Goal: Task Accomplishment & Management: Use online tool/utility

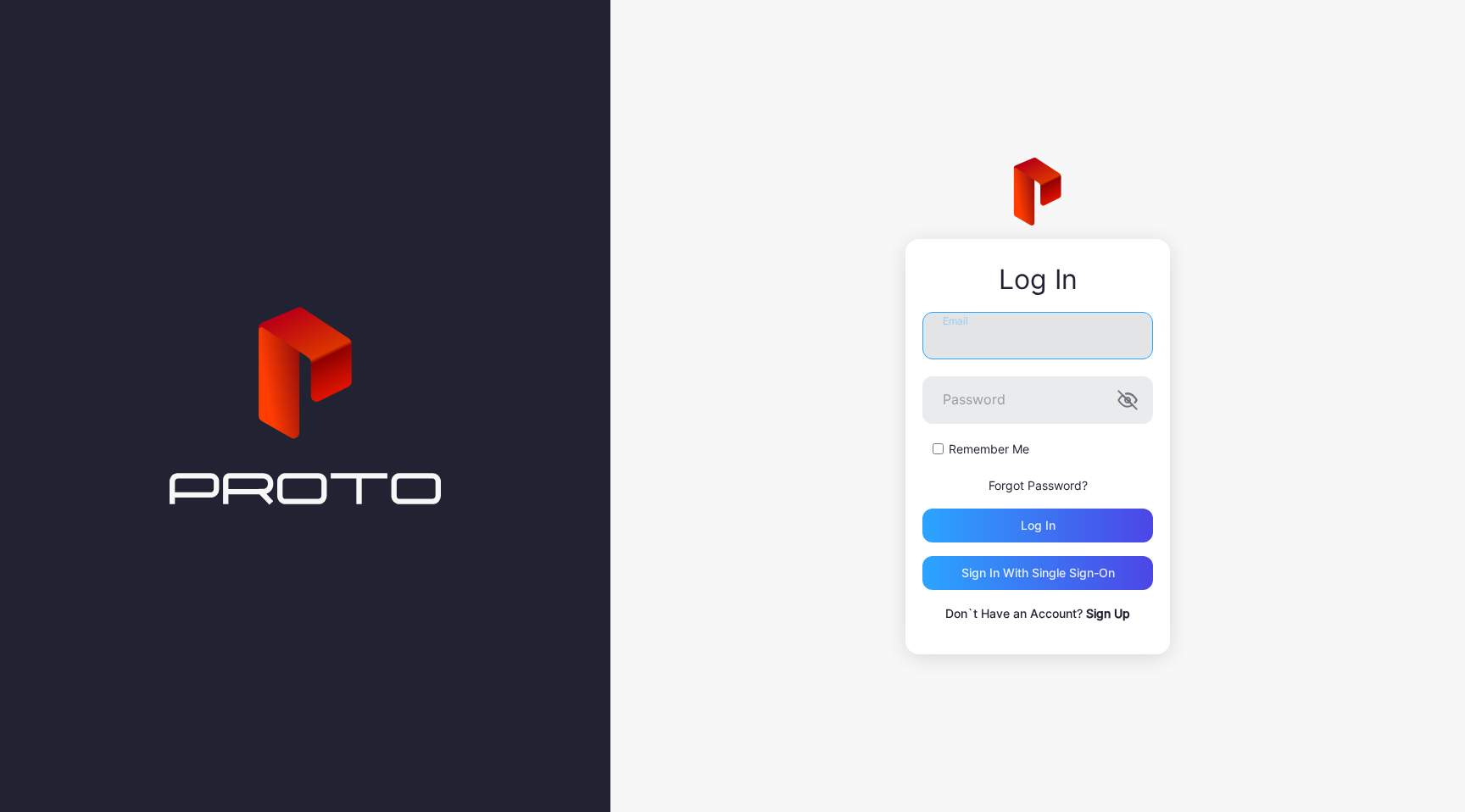
click at [987, 331] on input "Email" at bounding box center [1038, 335] width 231 height 48
type input "**********"
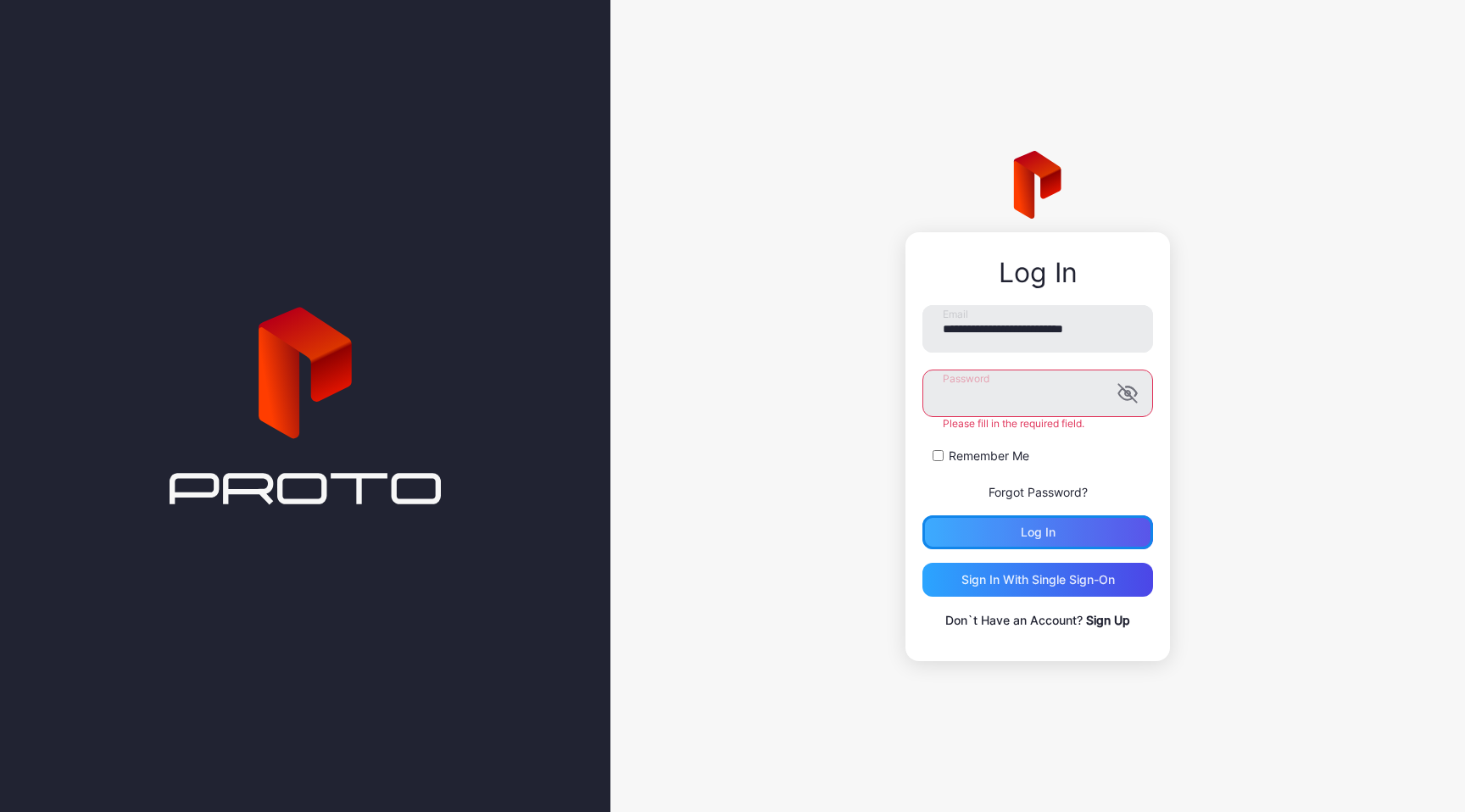
click at [1017, 531] on div "Log in" at bounding box center [1038, 532] width 231 height 34
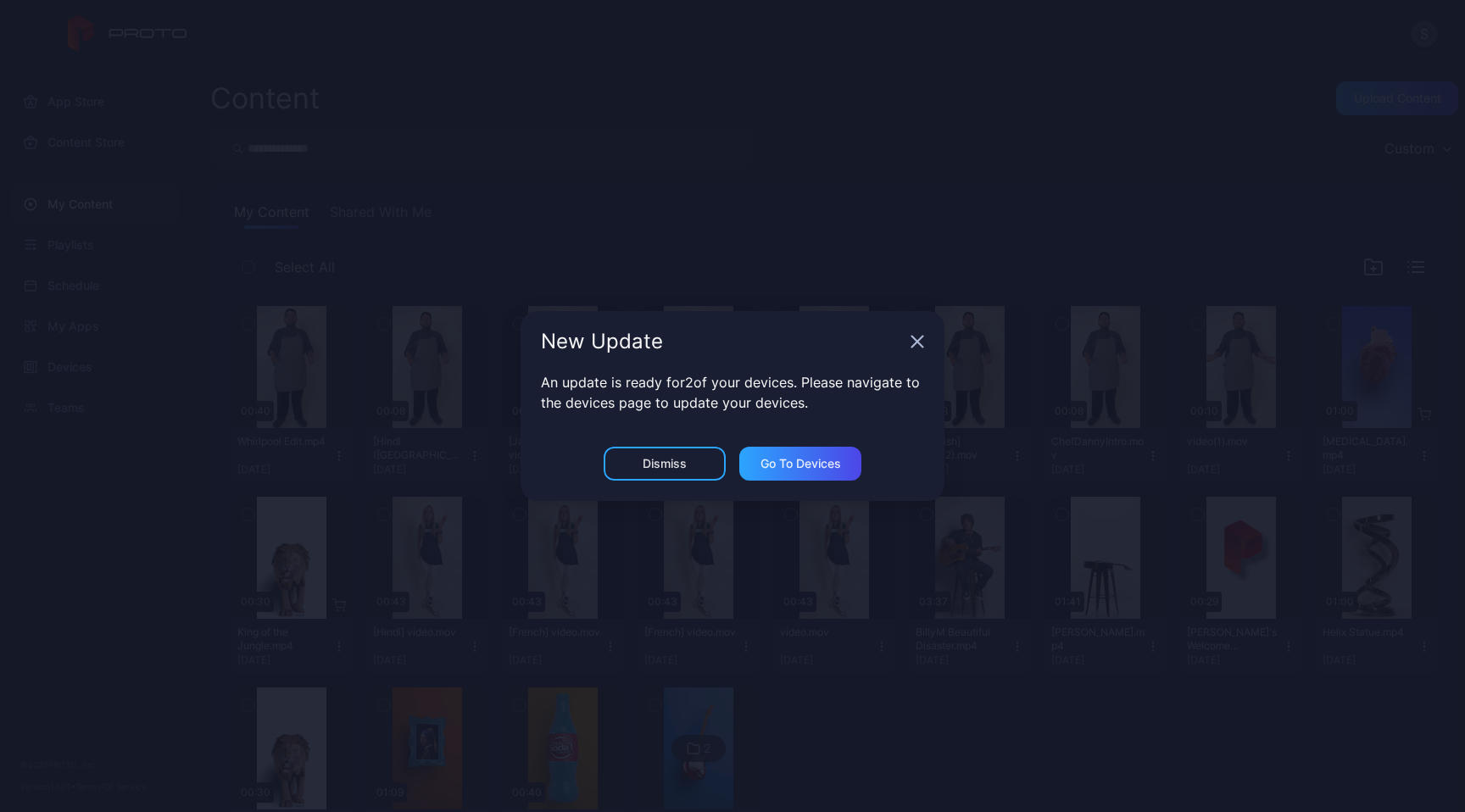
click at [914, 341] on icon "button" at bounding box center [917, 341] width 14 height 14
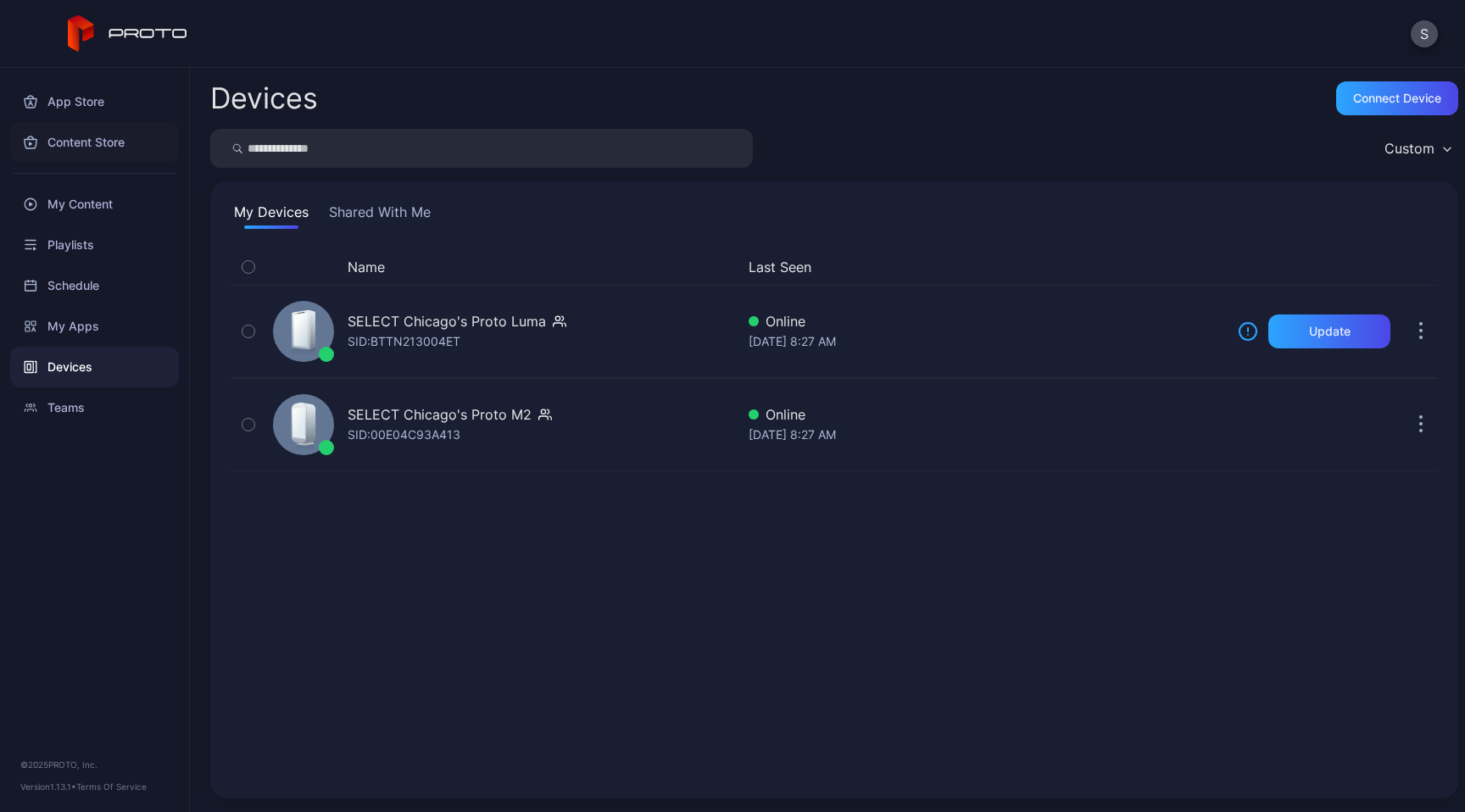
click at [89, 135] on div "Content Store" at bounding box center [95, 142] width 169 height 40
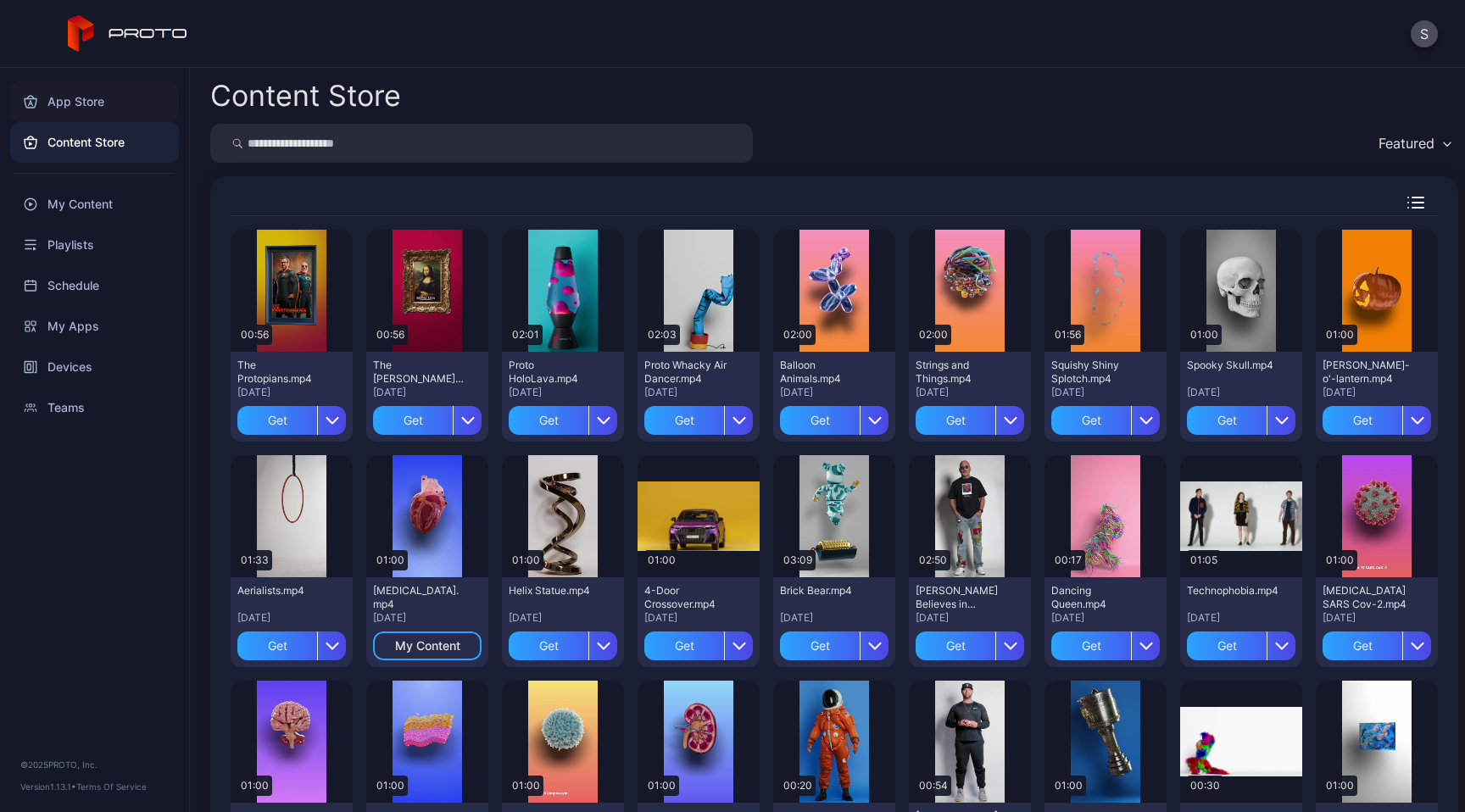
click at [110, 104] on div "App Store" at bounding box center [95, 102] width 169 height 40
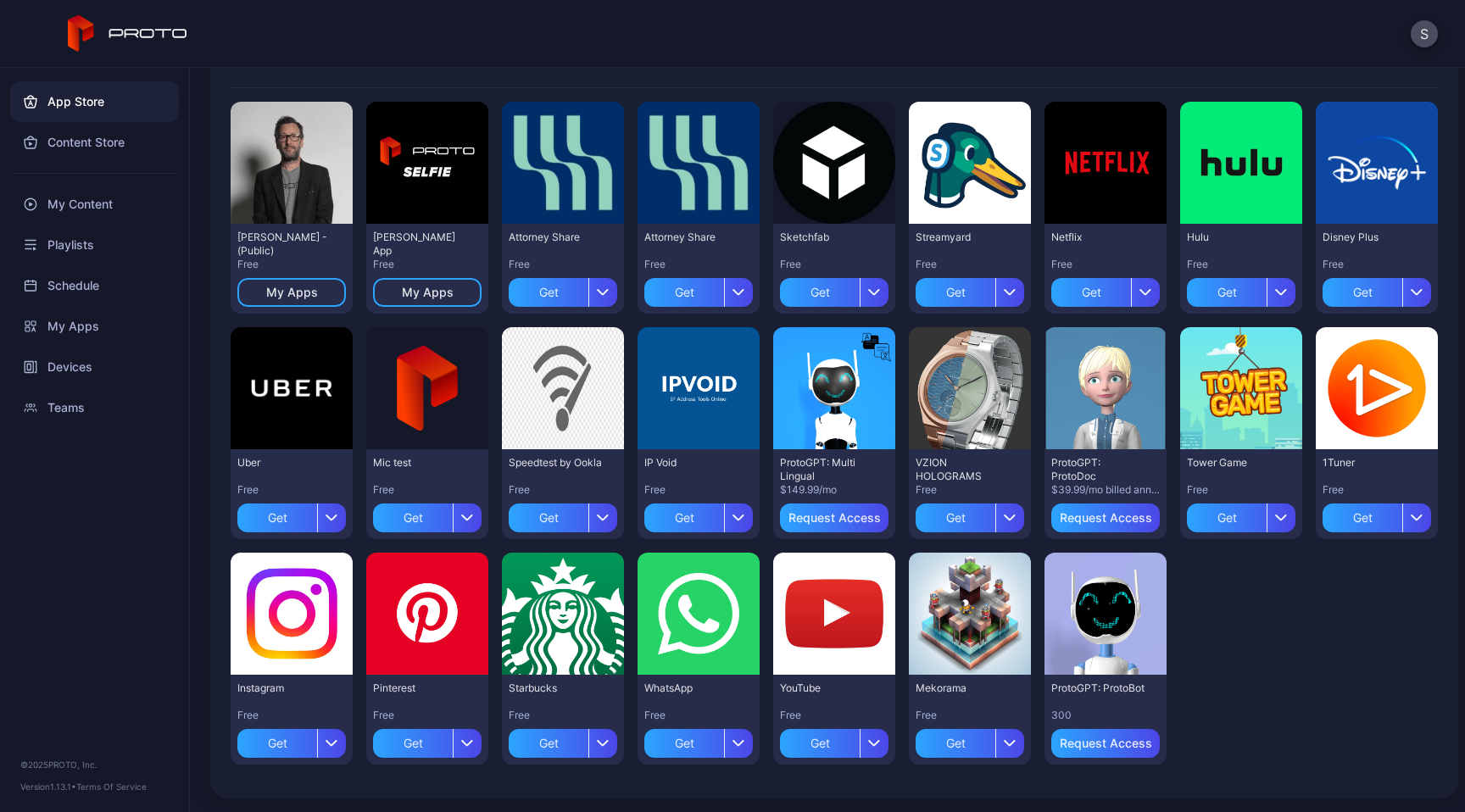
scroll to position [159, 0]
click at [859, 280] on div "Get" at bounding box center [820, 292] width 80 height 28
click at [1061, 739] on div "Request Access" at bounding box center [1106, 743] width 90 height 28
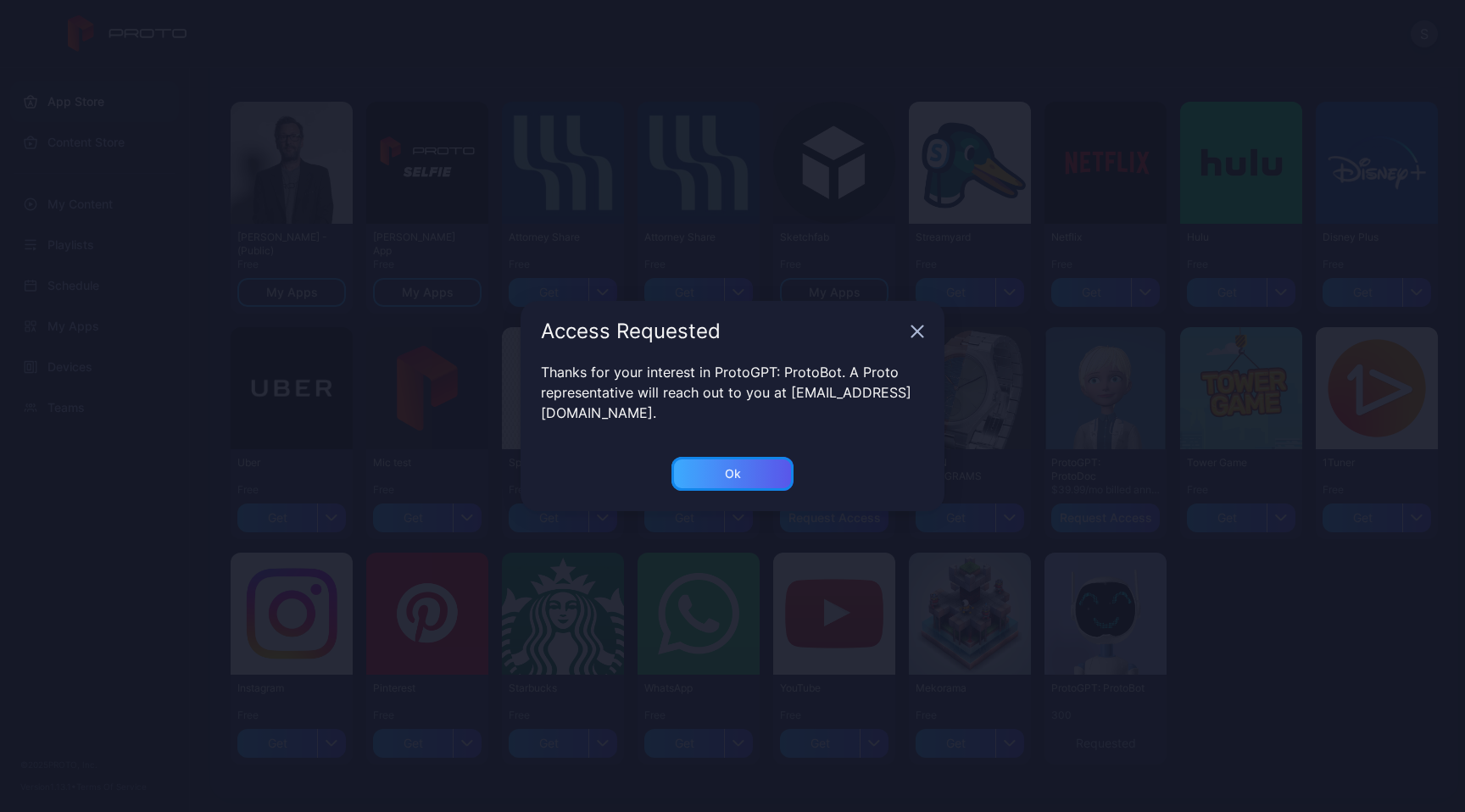
click at [757, 468] on div "Ok" at bounding box center [732, 473] width 122 height 34
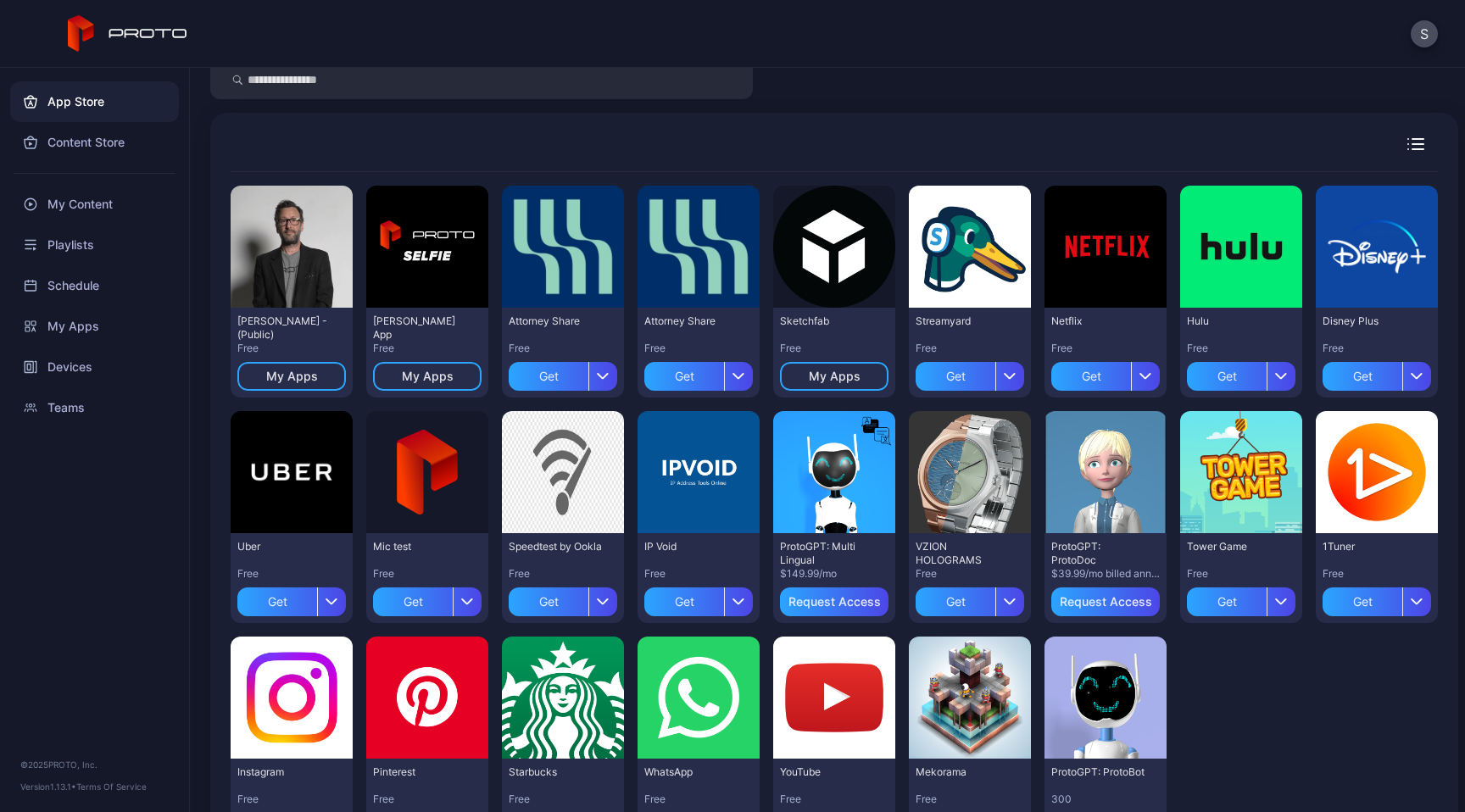
scroll to position [62, 0]
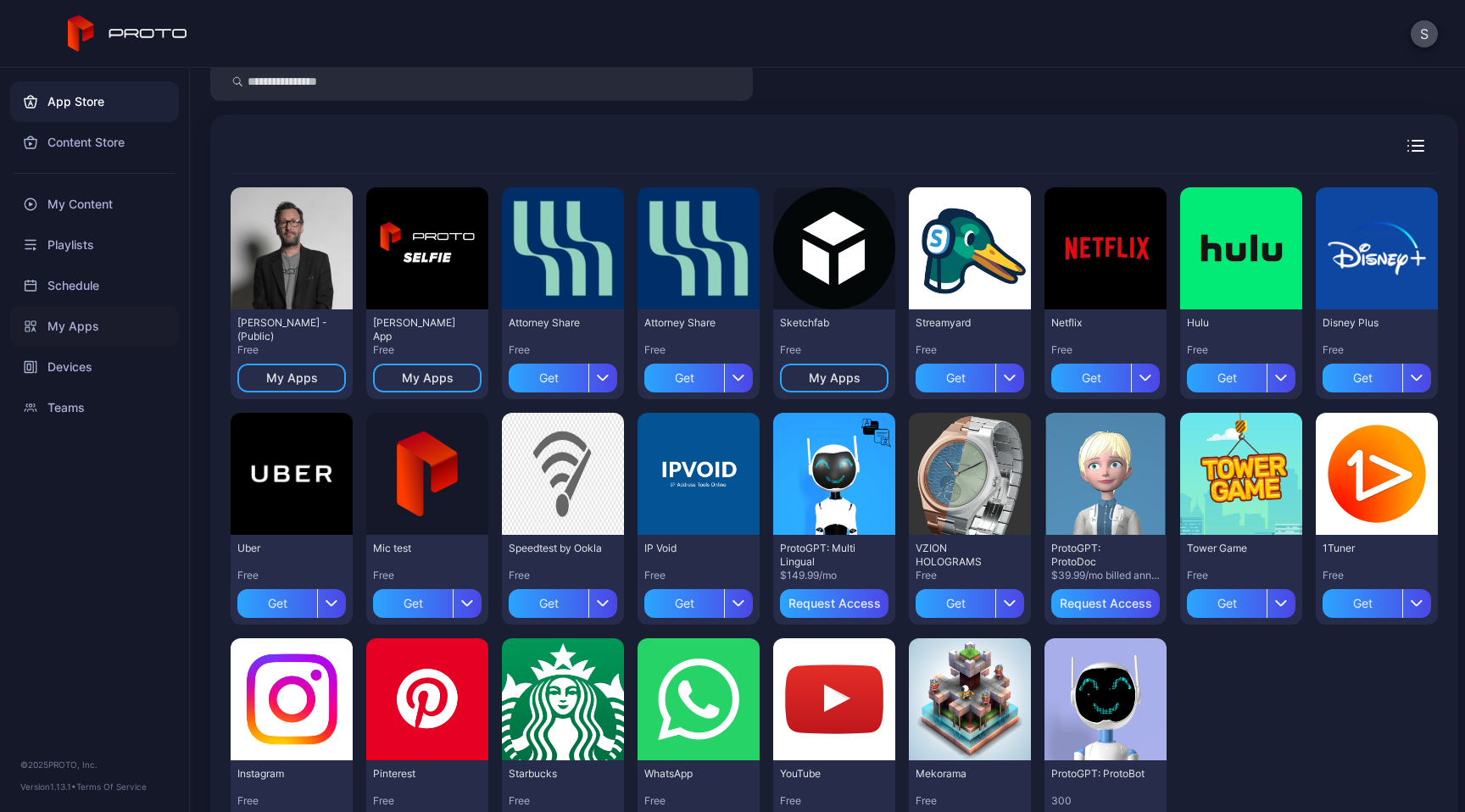
click at [69, 328] on div "My Apps" at bounding box center [95, 326] width 169 height 40
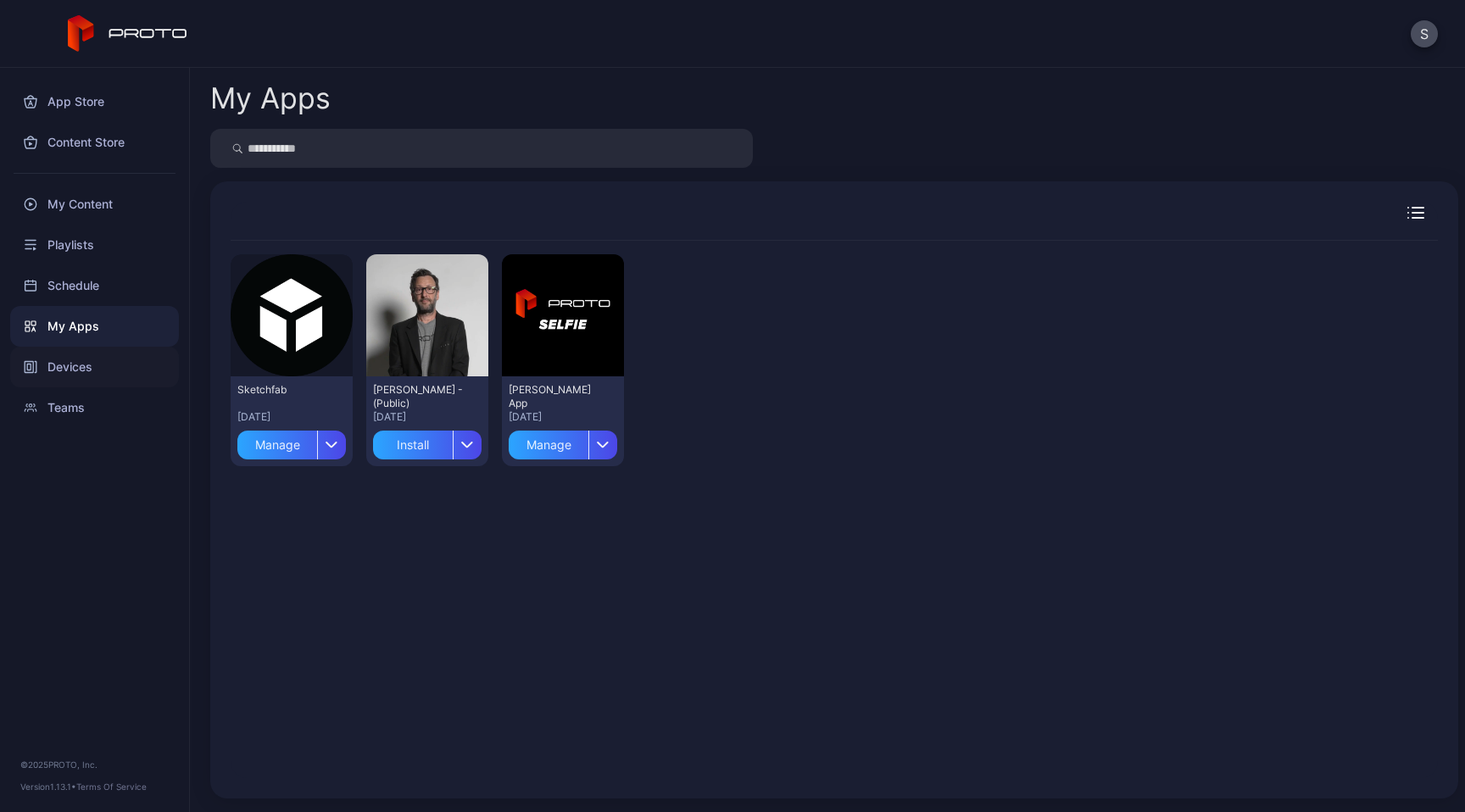
click at [74, 367] on div "Devices" at bounding box center [95, 367] width 169 height 40
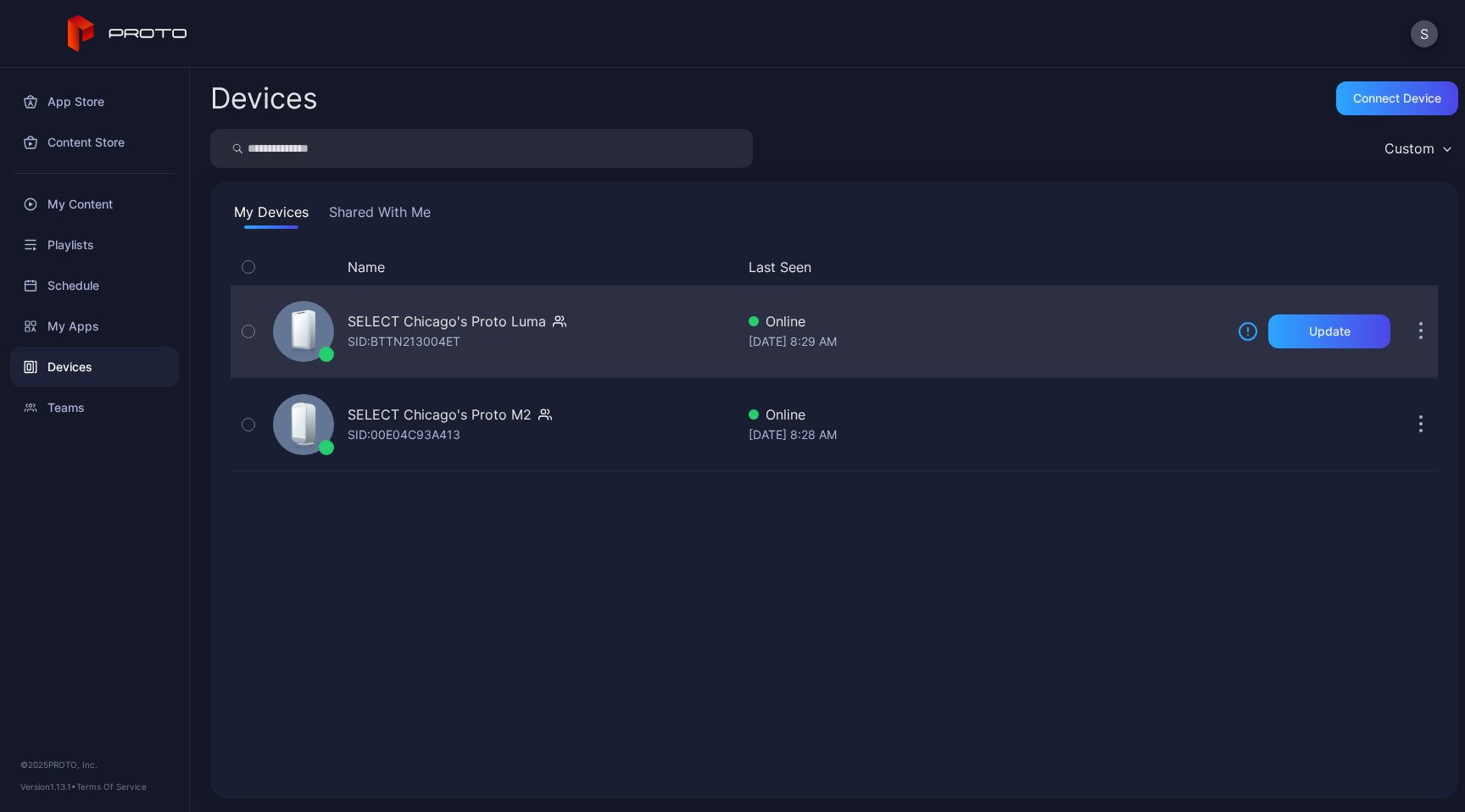
click at [1404, 333] on button "button" at bounding box center [1421, 331] width 34 height 34
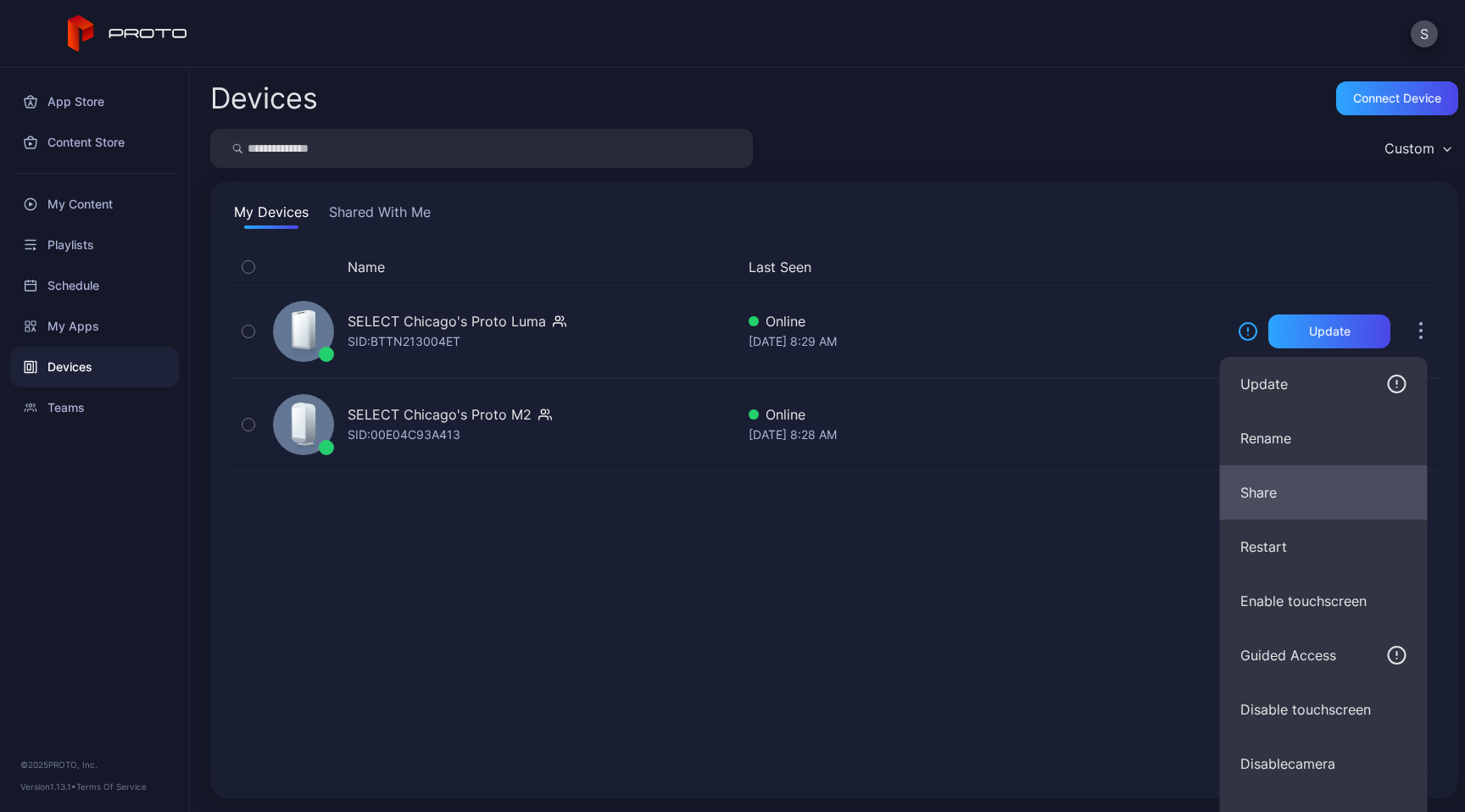
click at [1257, 498] on button "Share" at bounding box center [1324, 491] width 208 height 54
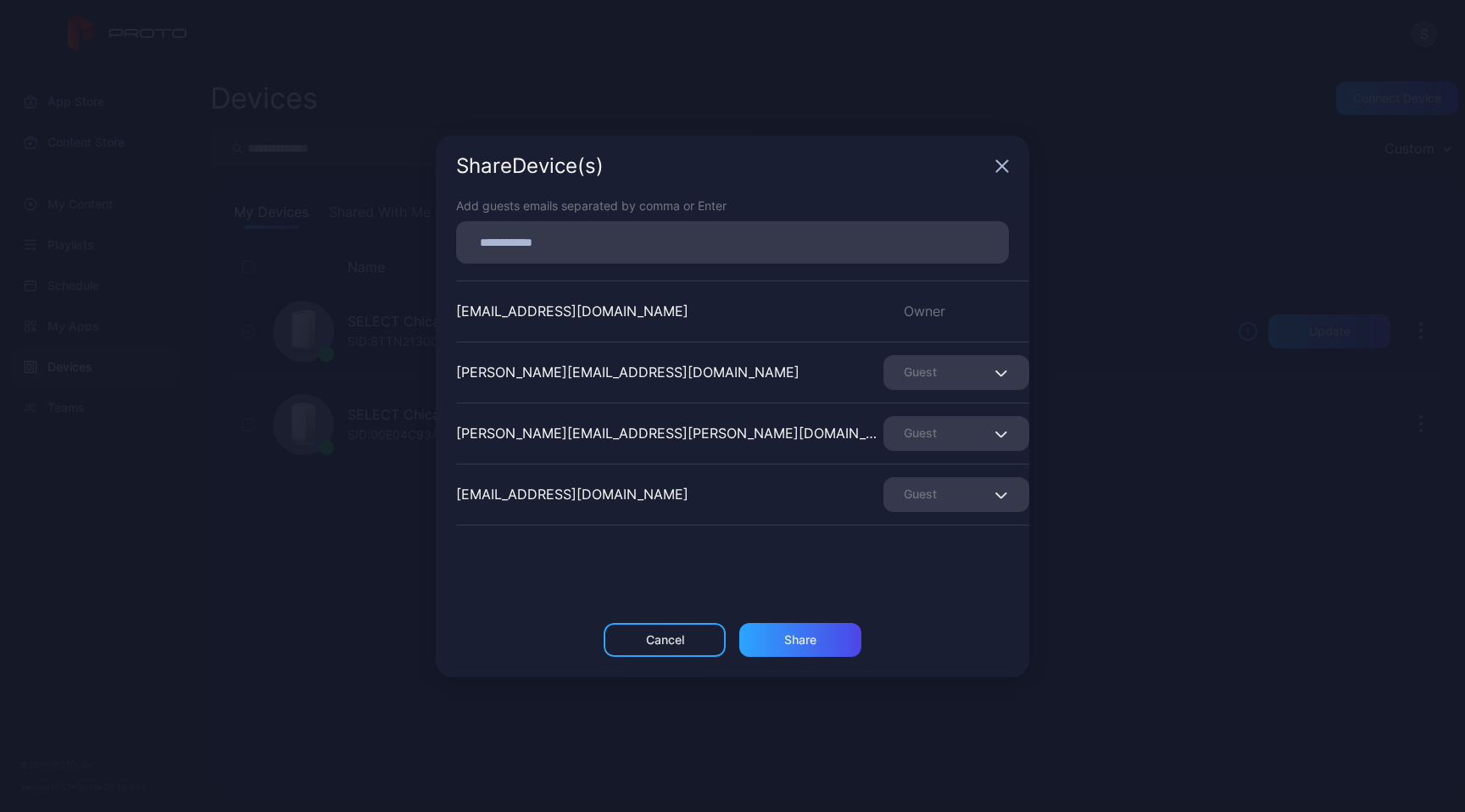
click at [1003, 164] on icon "button" at bounding box center [1003, 165] width 11 height 11
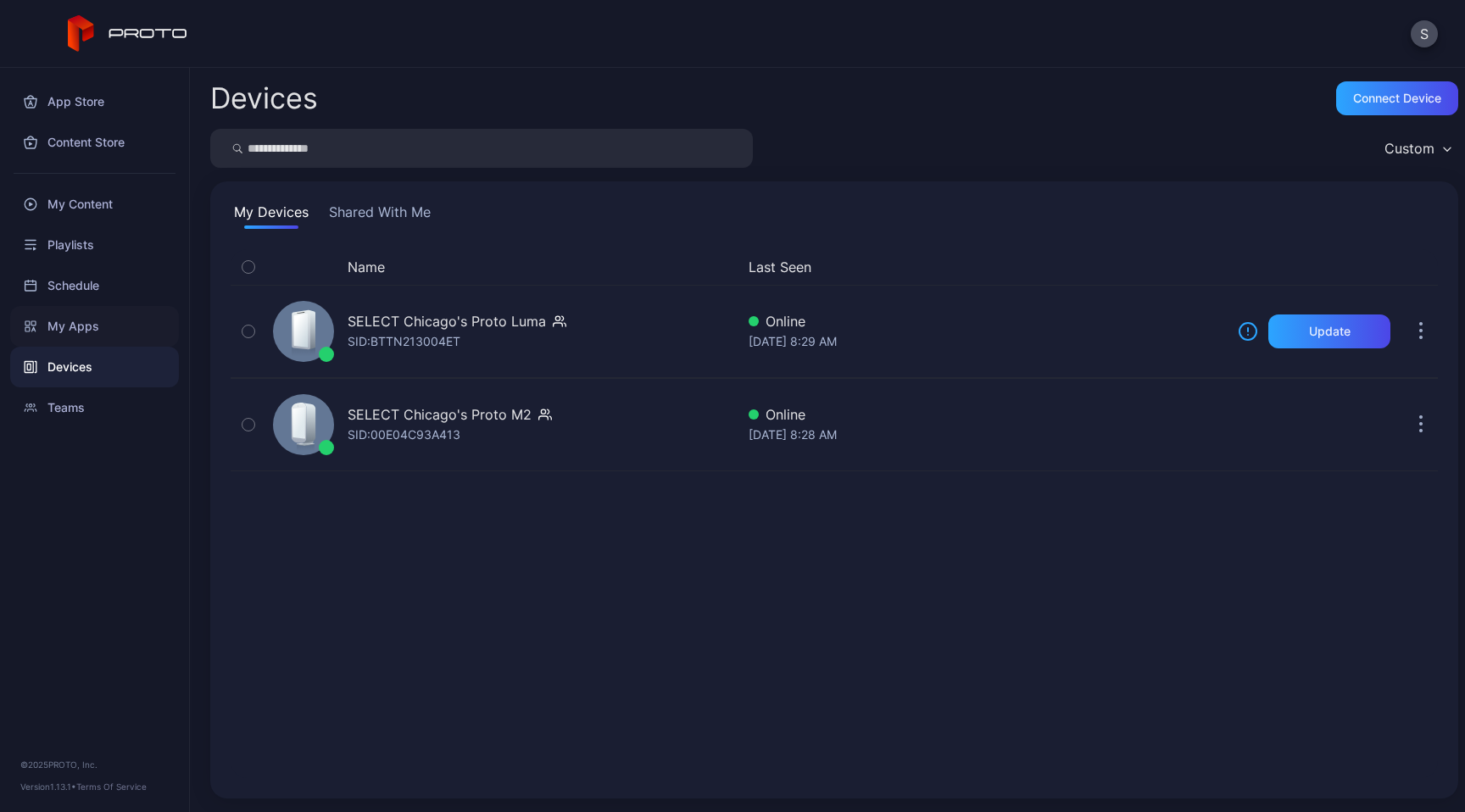
click at [65, 329] on div "My Apps" at bounding box center [95, 326] width 169 height 40
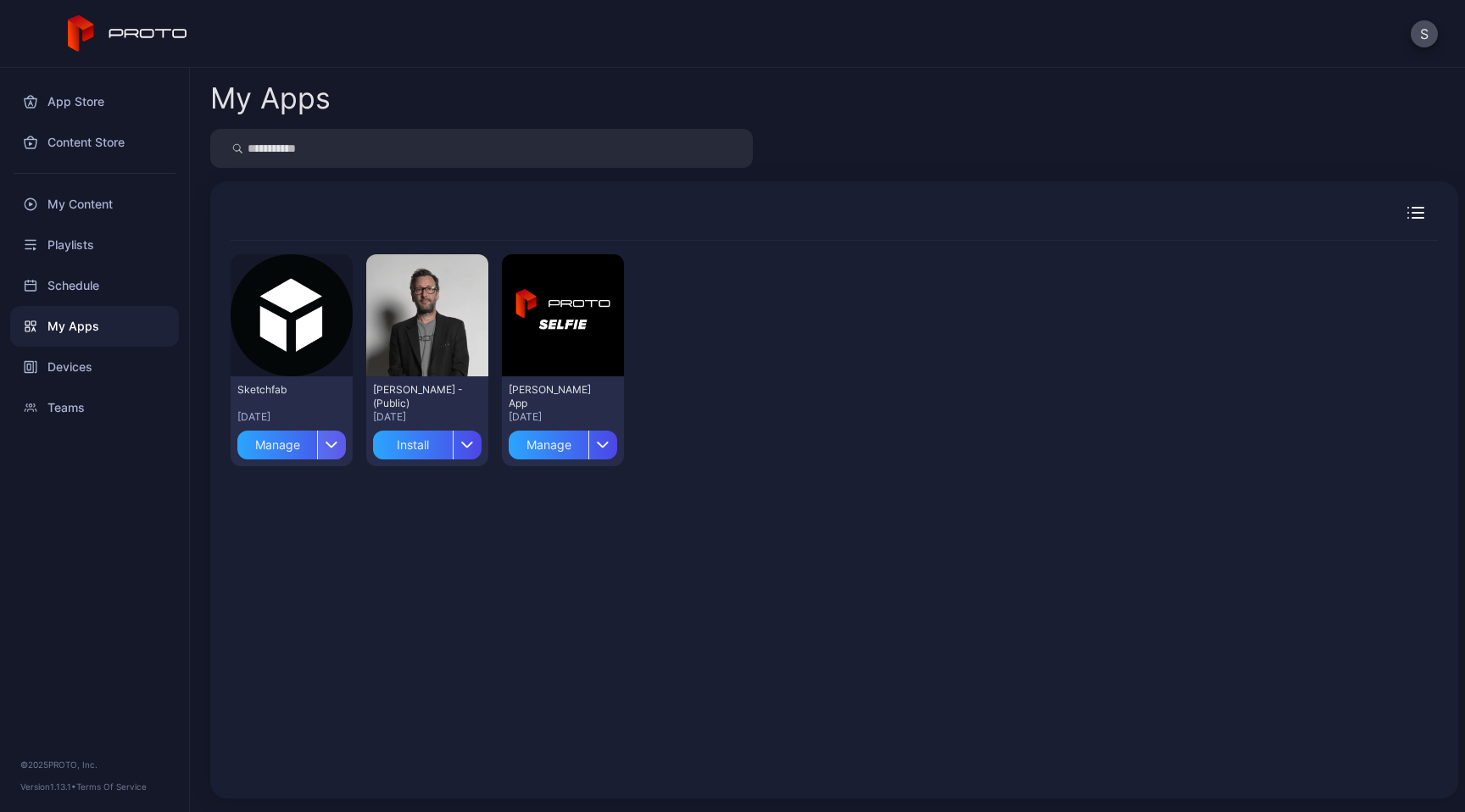
click at [338, 447] on icon "button" at bounding box center [332, 444] width 13 height 6
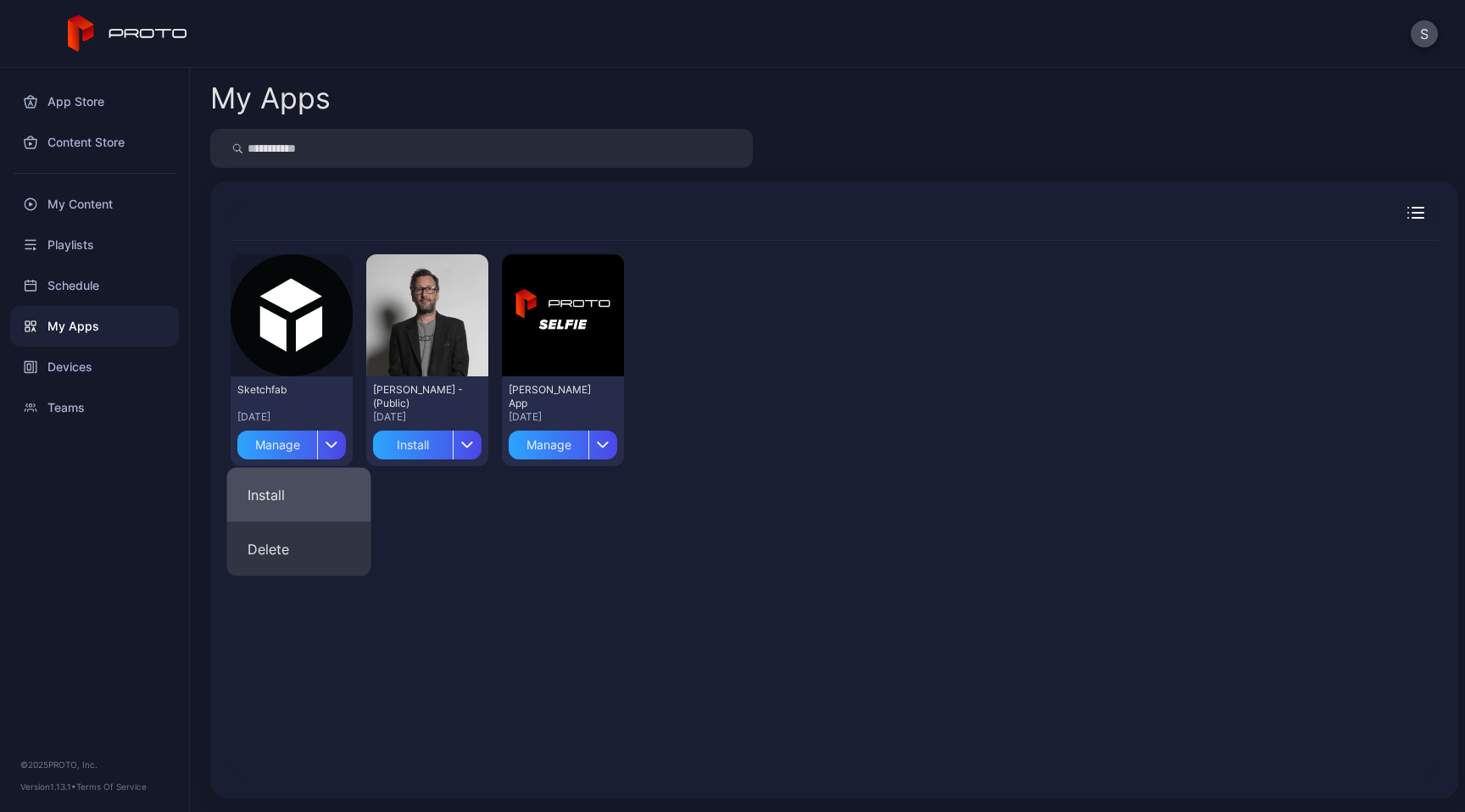
click at [301, 491] on button "Install" at bounding box center [299, 494] width 144 height 54
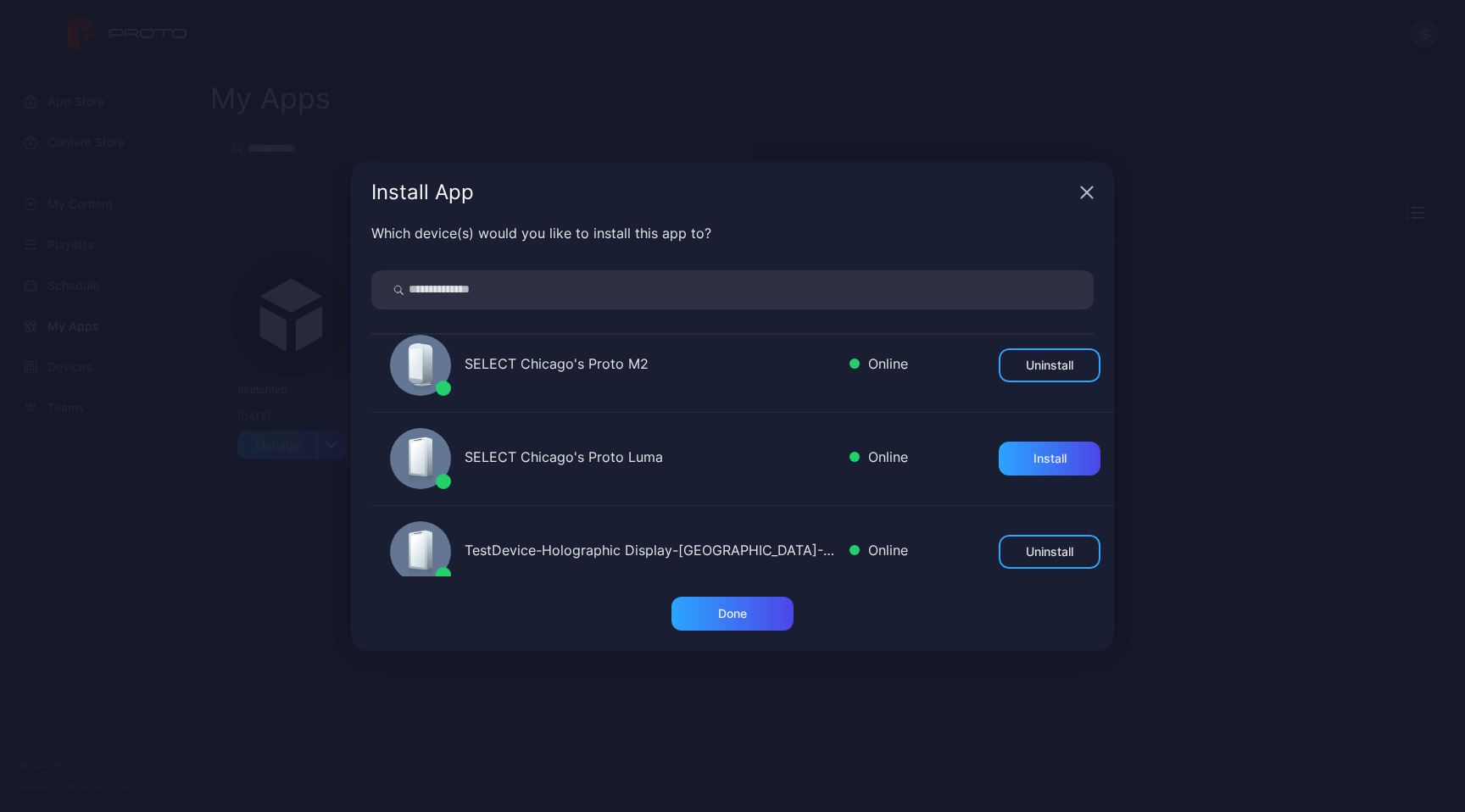
scroll to position [131, 0]
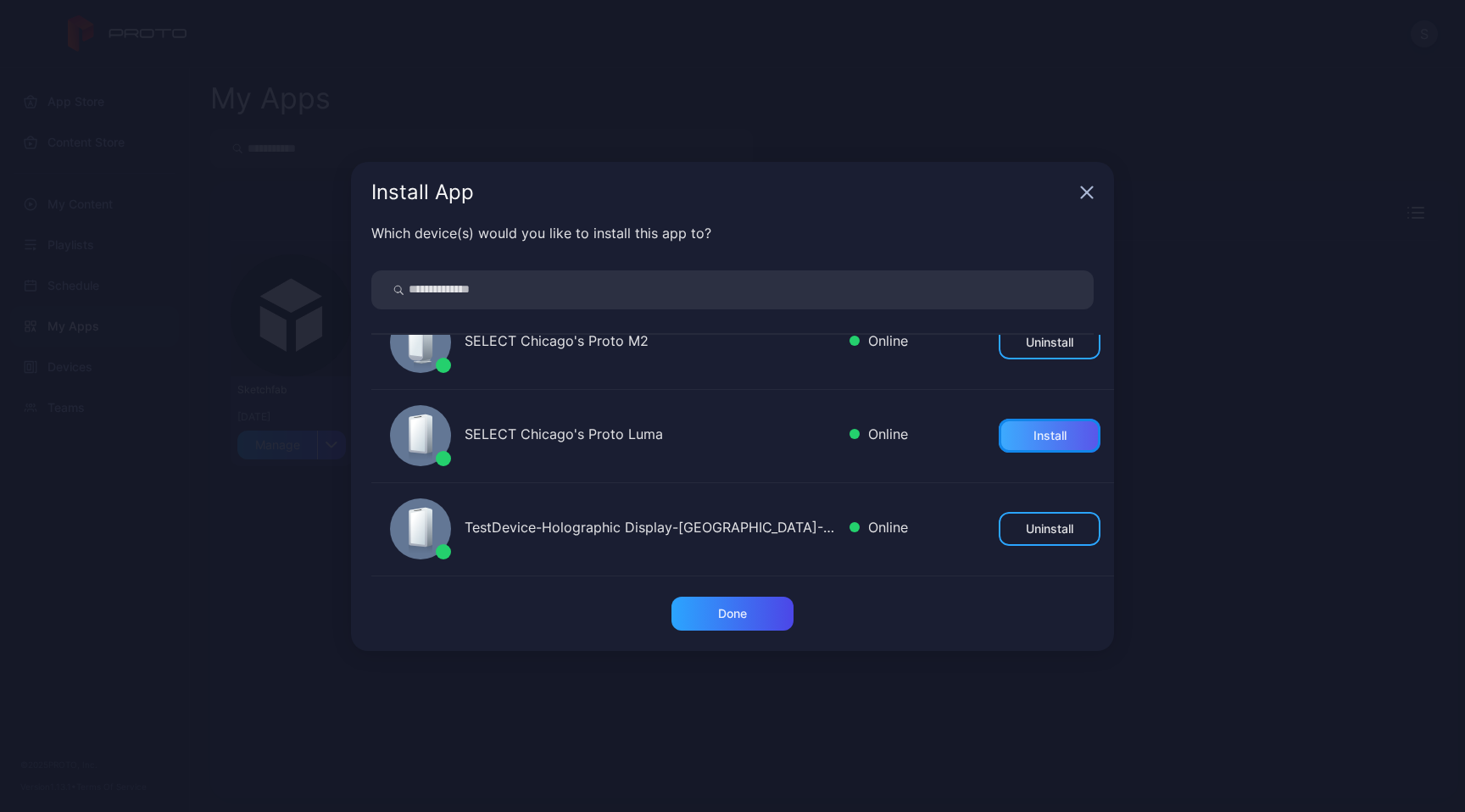
click at [1034, 434] on div "Install" at bounding box center [1050, 435] width 33 height 14
click at [752, 615] on div "Done" at bounding box center [732, 613] width 122 height 34
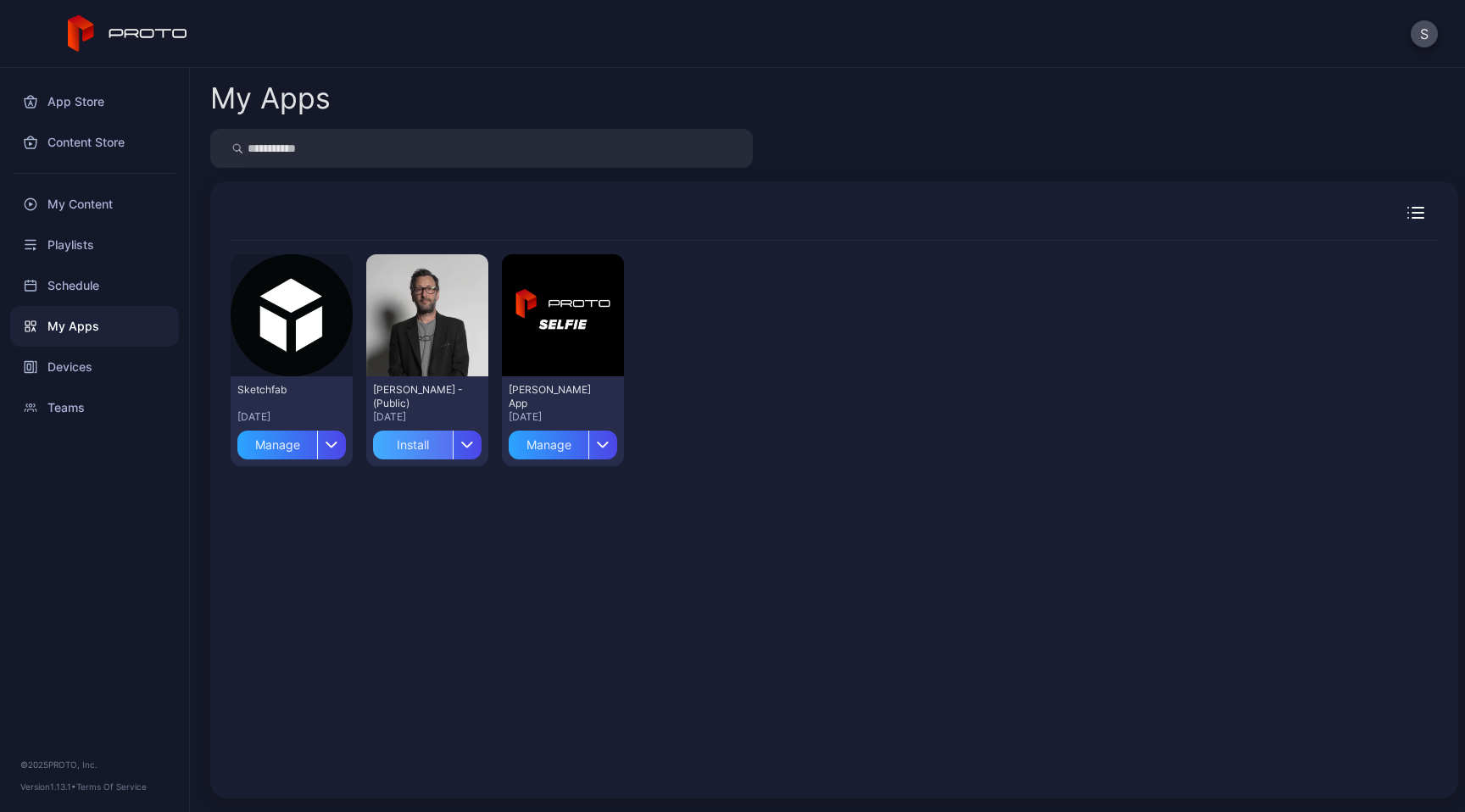
click at [448, 439] on div "Install" at bounding box center [413, 445] width 80 height 28
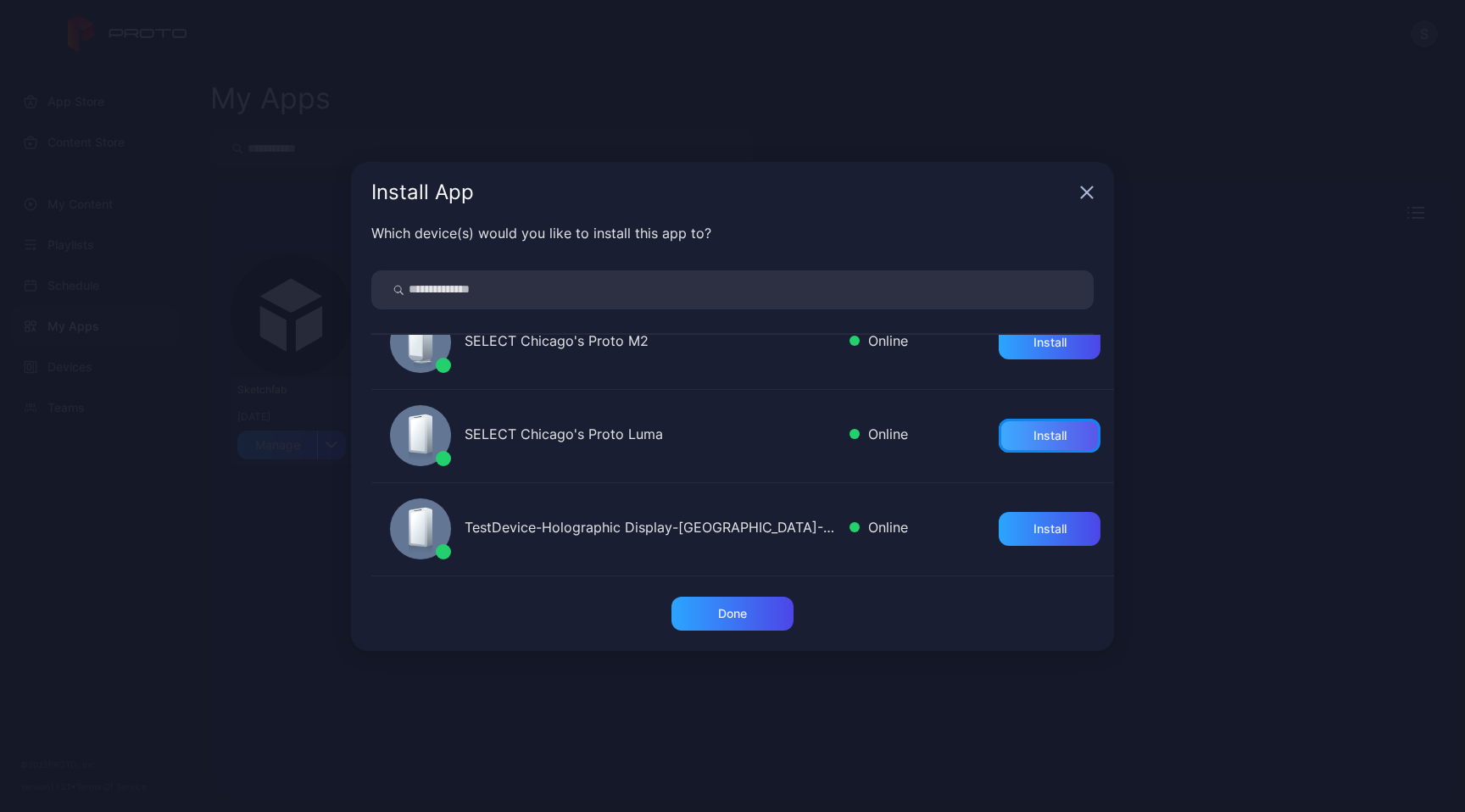
click at [1025, 445] on div "Install" at bounding box center [1050, 435] width 102 height 34
click at [720, 619] on div "Done" at bounding box center [732, 614] width 28 height 14
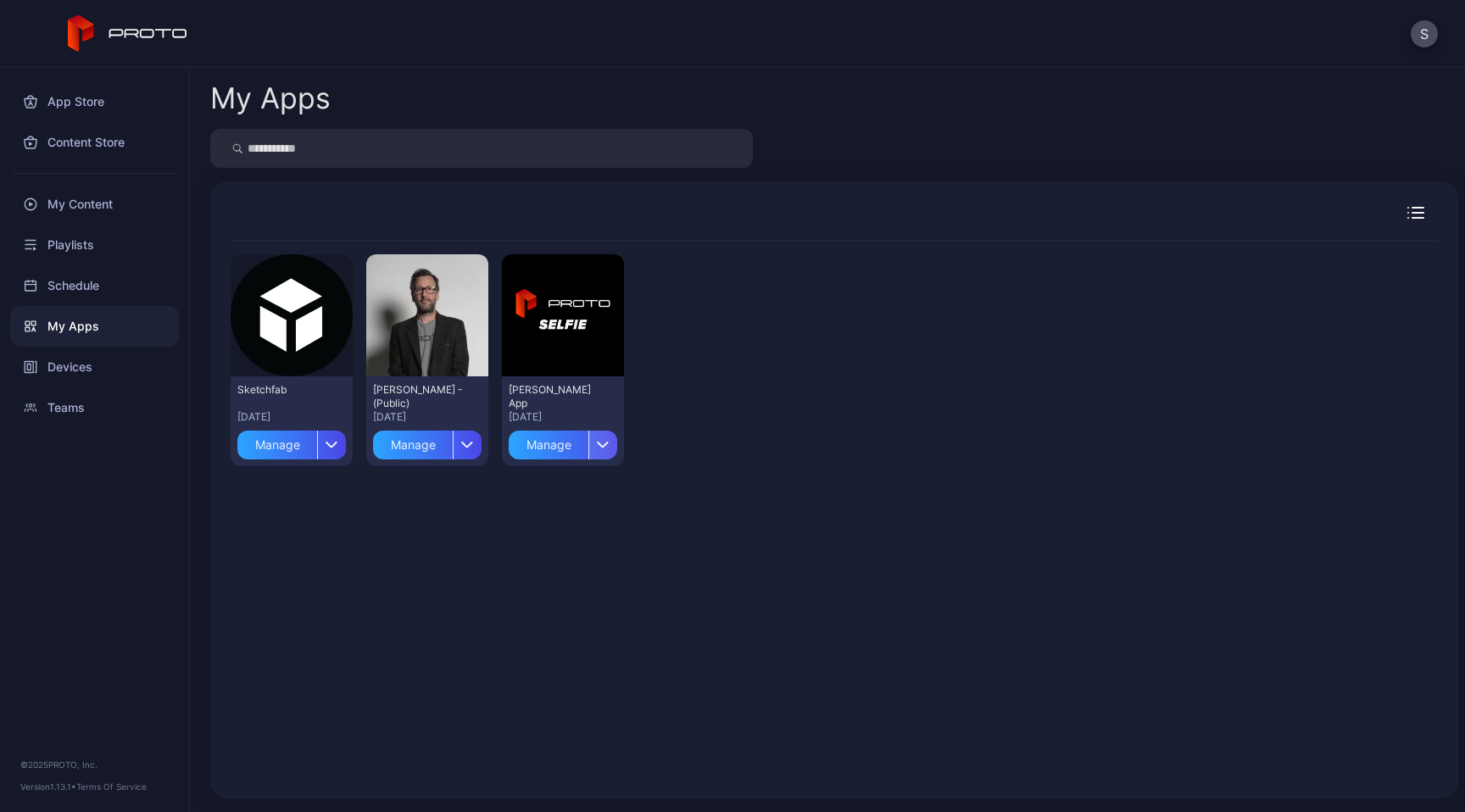
click at [618, 443] on div "button" at bounding box center [602, 445] width 28 height 28
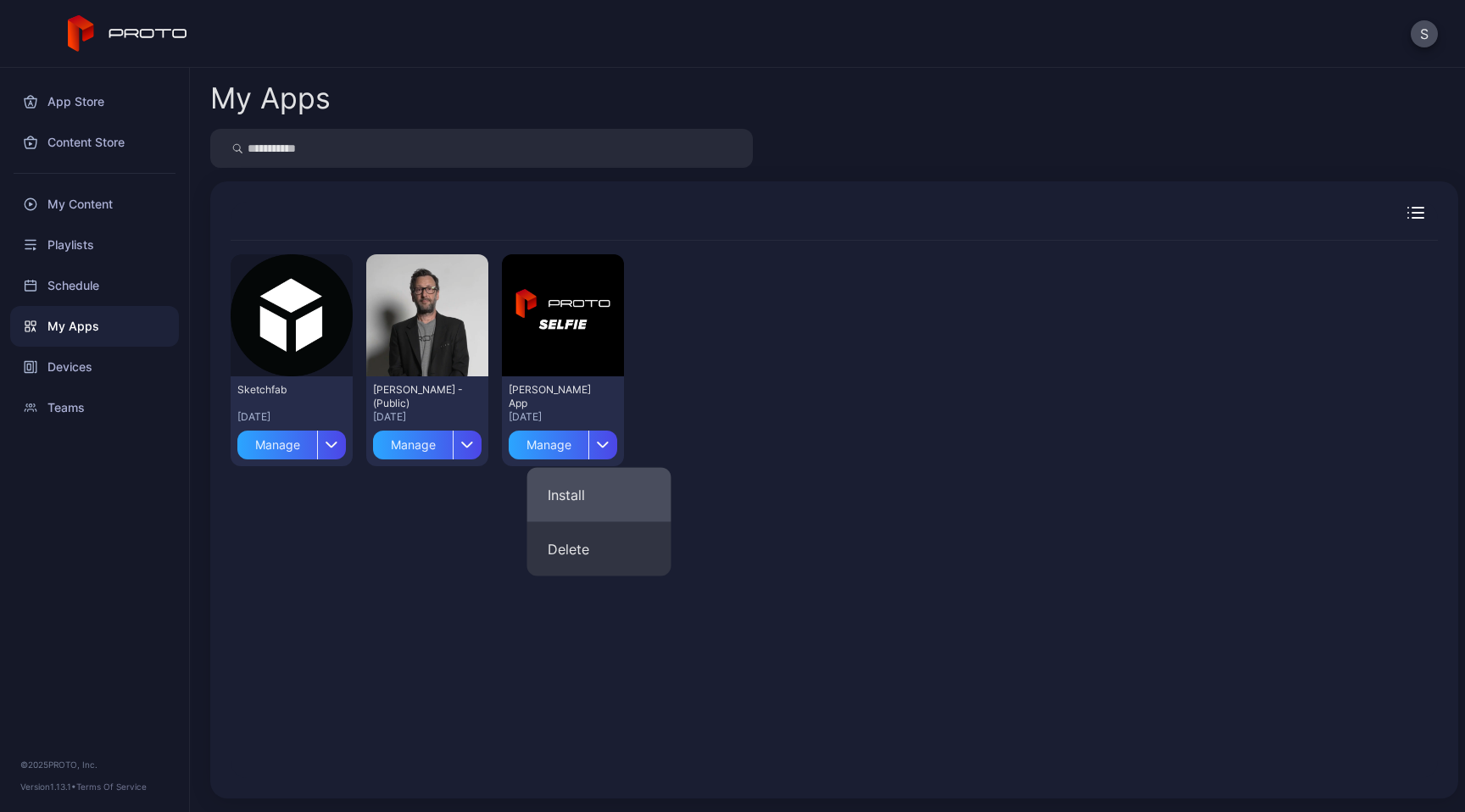
click at [595, 489] on button "Install" at bounding box center [599, 494] width 144 height 54
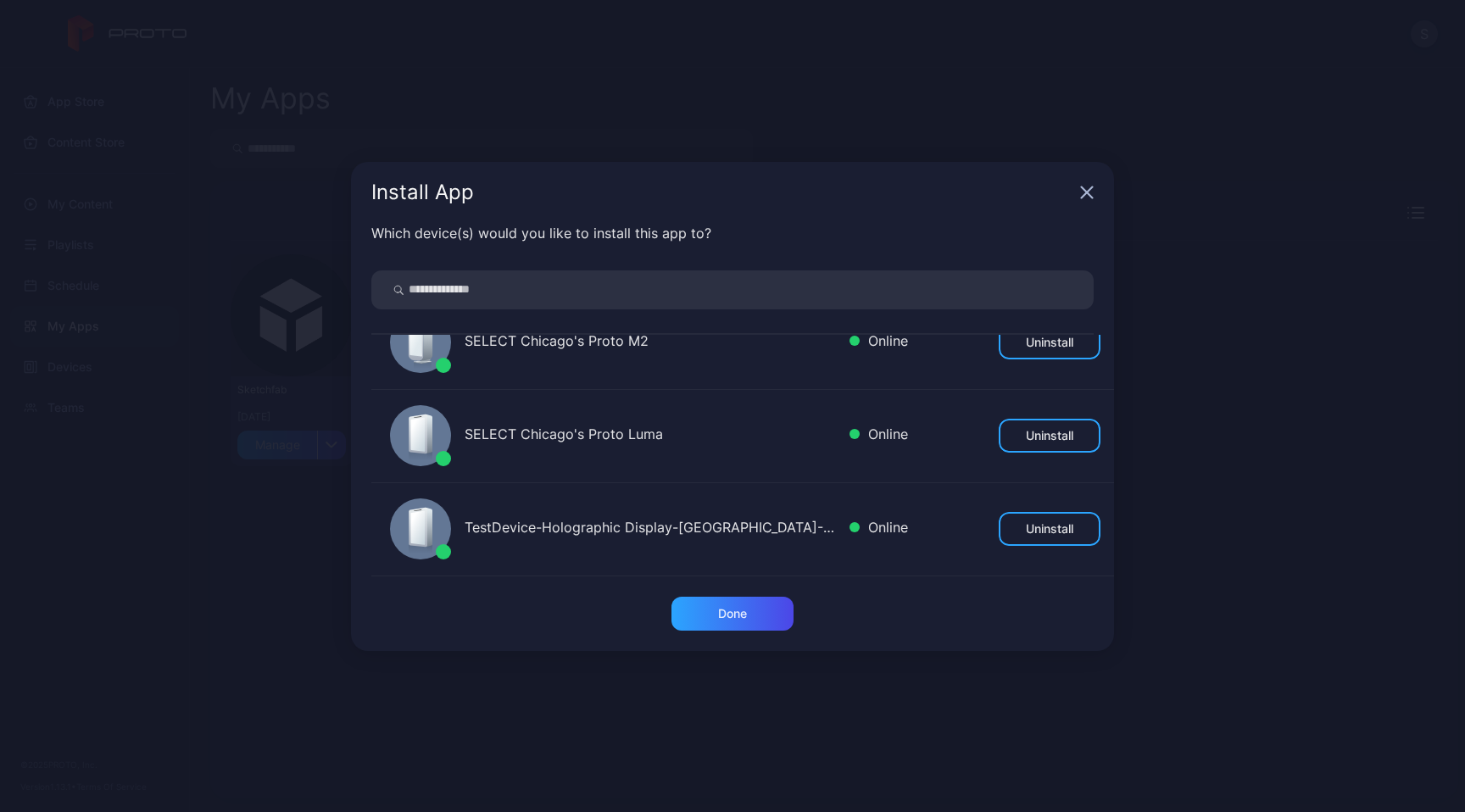
click at [1089, 191] on icon "button" at bounding box center [1086, 192] width 14 height 14
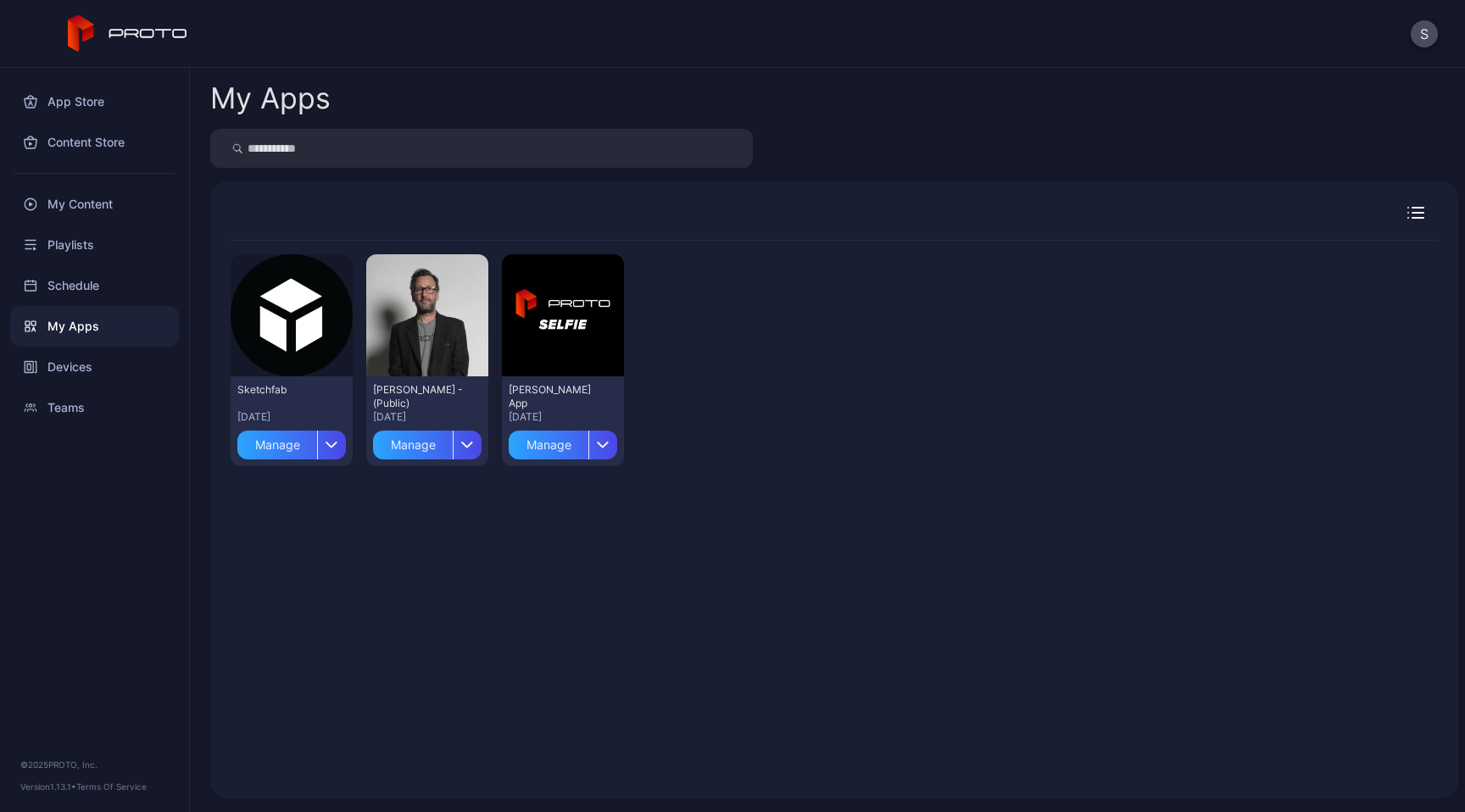
click at [1116, 410] on div "Preview Sketchfab Sep 24, 2025 Manage Preview David N Persona - (Public) Aug 14…" at bounding box center [835, 360] width 1208 height 239
click at [1062, 157] on div at bounding box center [835, 148] width 1248 height 39
